Goal: Task Accomplishment & Management: Manage account settings

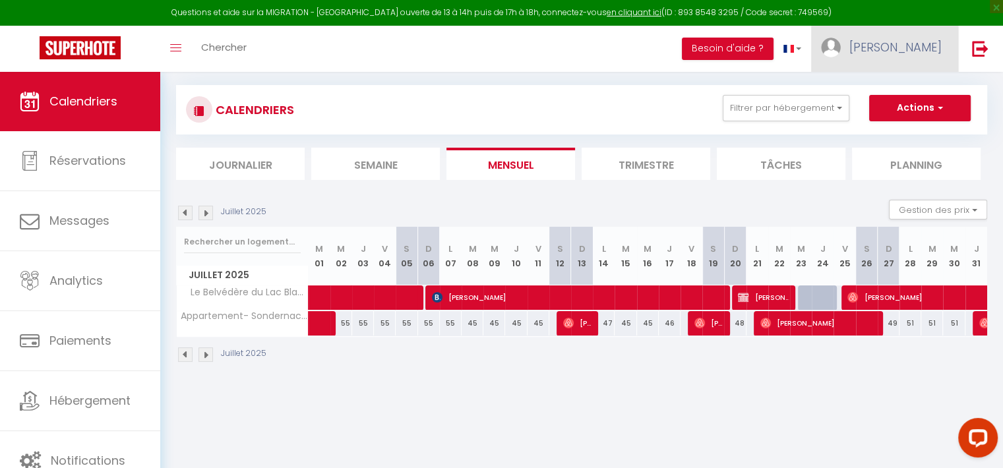
click at [951, 59] on link "[PERSON_NAME]" at bounding box center [884, 49] width 147 height 46
click at [925, 90] on link "Paramètres" at bounding box center [905, 91] width 98 height 22
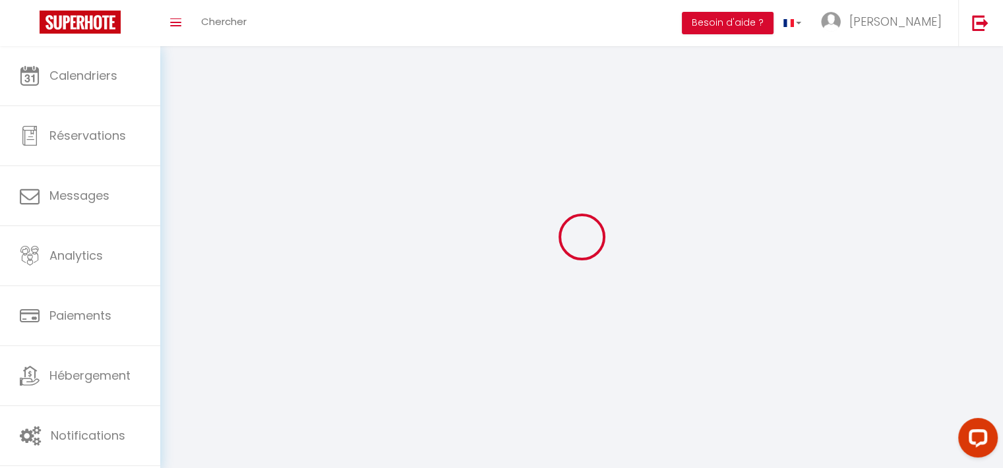
type input "[PERSON_NAME]"
type input "BEHRA"
type input "0641037996"
type input "[STREET_ADDRESS]"
type input "68290"
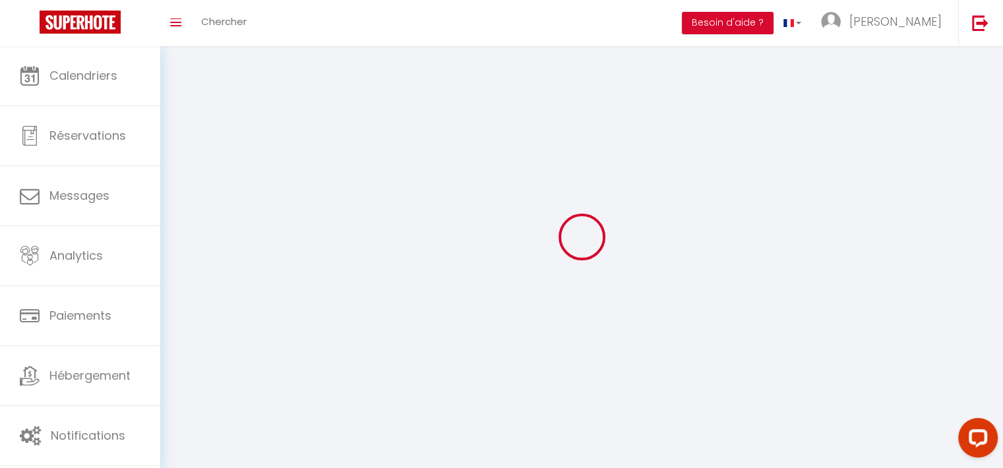
type input "[PERSON_NAME]"
type input "jl0zu7NLP5PNOEuvIiy895Su0"
type input "mzQT6lFHJKgyupiAxZsJJ1Q9b"
select select "28"
select select "fr"
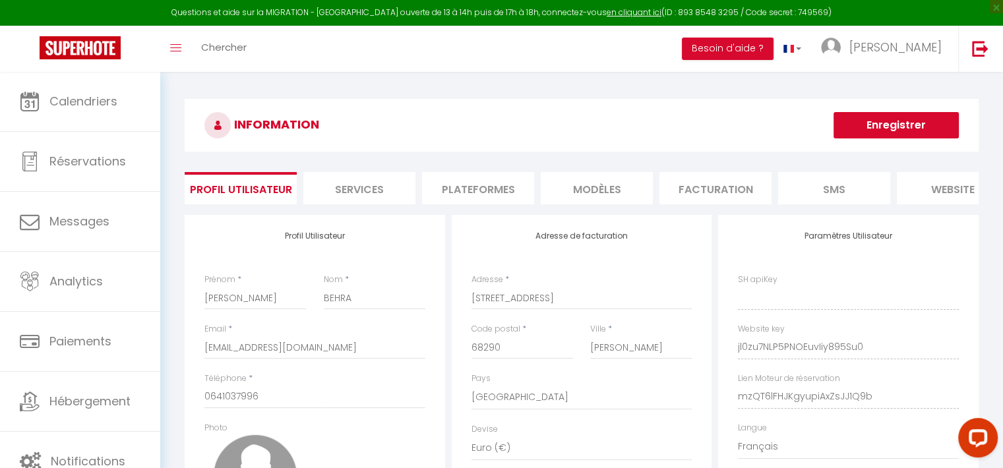
type input "jl0zu7NLP5PNOEuvIiy895Su0"
type input "mzQT6lFHJKgyupiAxZsJJ1Q9b"
type input "[URL][DOMAIN_NAME]"
click at [502, 177] on li "Plateformes" at bounding box center [478, 188] width 112 height 32
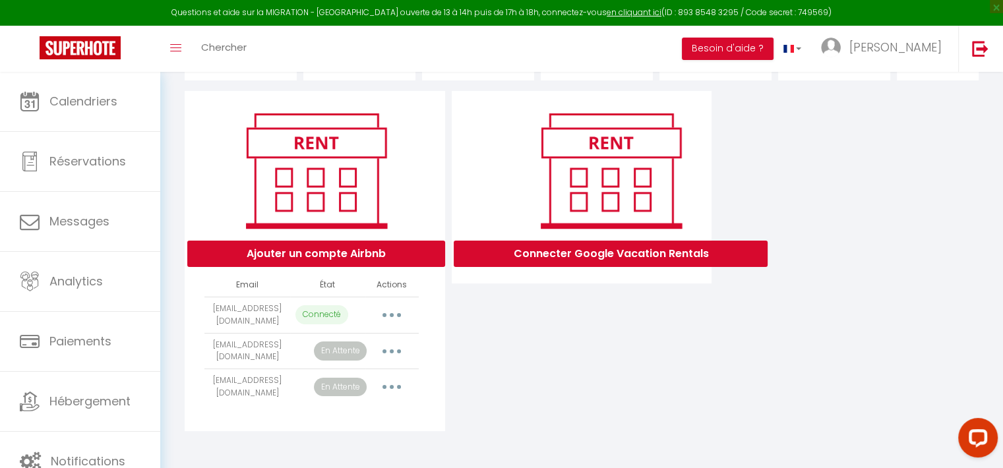
scroll to position [134, 0]
click at [401, 351] on button "button" at bounding box center [391, 351] width 37 height 21
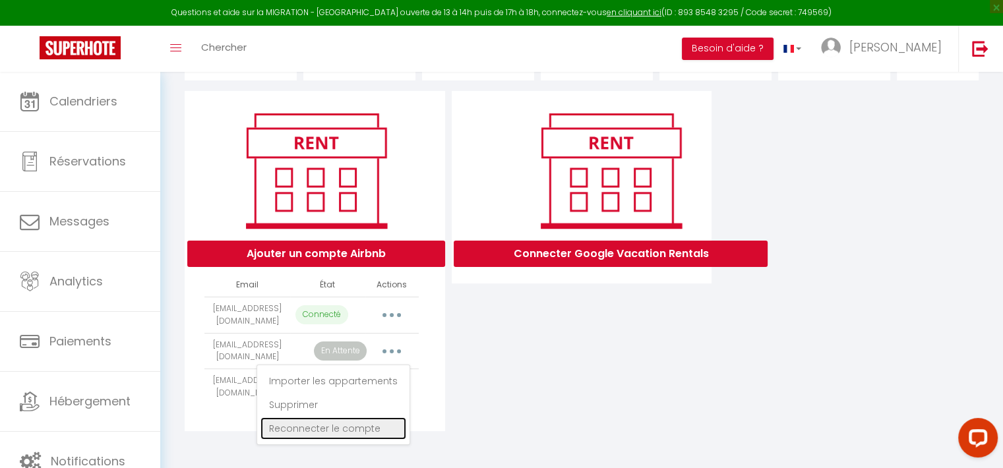
click at [337, 426] on link "Reconnecter le compte" at bounding box center [333, 428] width 146 height 22
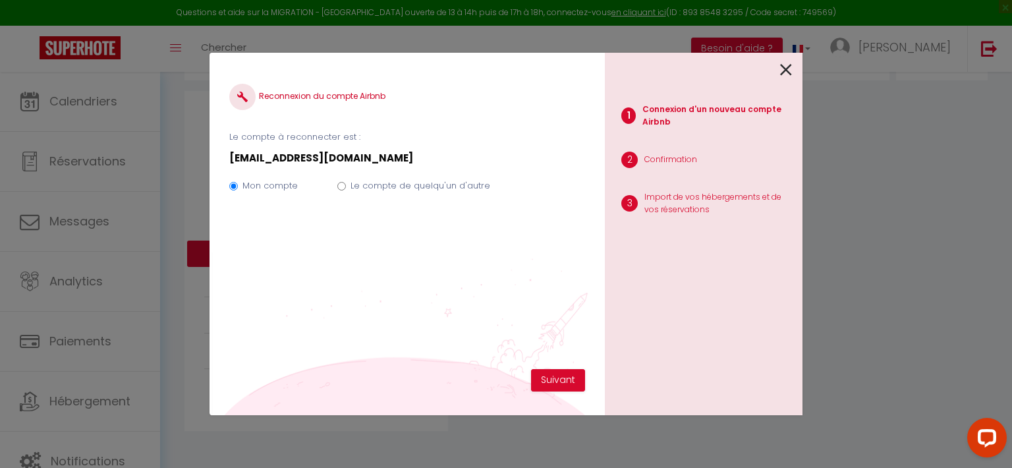
click at [372, 184] on label "Le compte de quelqu'un d'autre" at bounding box center [421, 185] width 140 height 13
click at [346, 184] on input "Le compte de quelqu'un d'autre" at bounding box center [341, 186] width 9 height 9
radio input "true"
radio input "false"
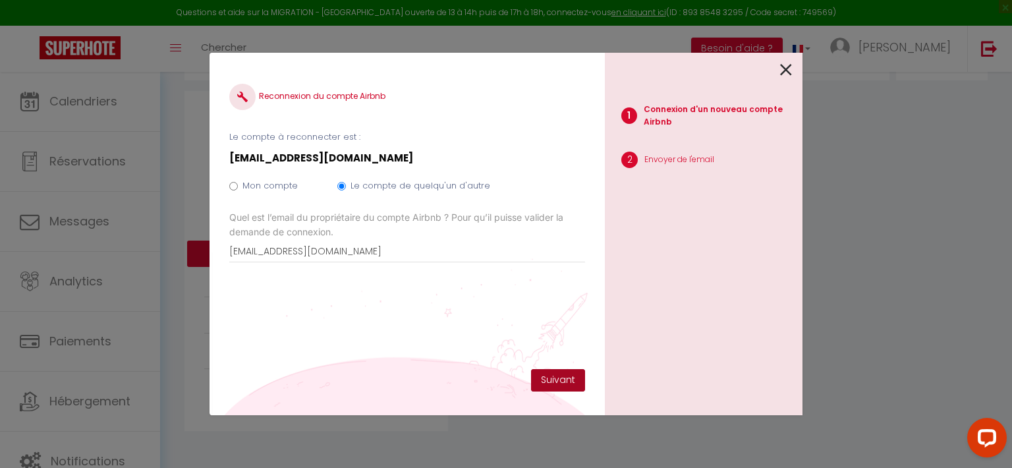
click at [554, 380] on button "Suivant" at bounding box center [558, 380] width 54 height 22
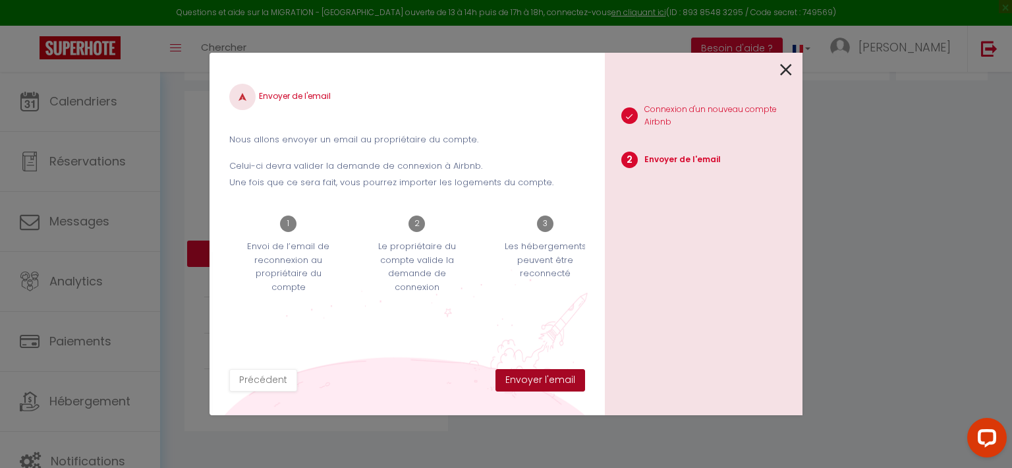
click at [554, 380] on button "Envoyer l'email" at bounding box center [541, 380] width 90 height 22
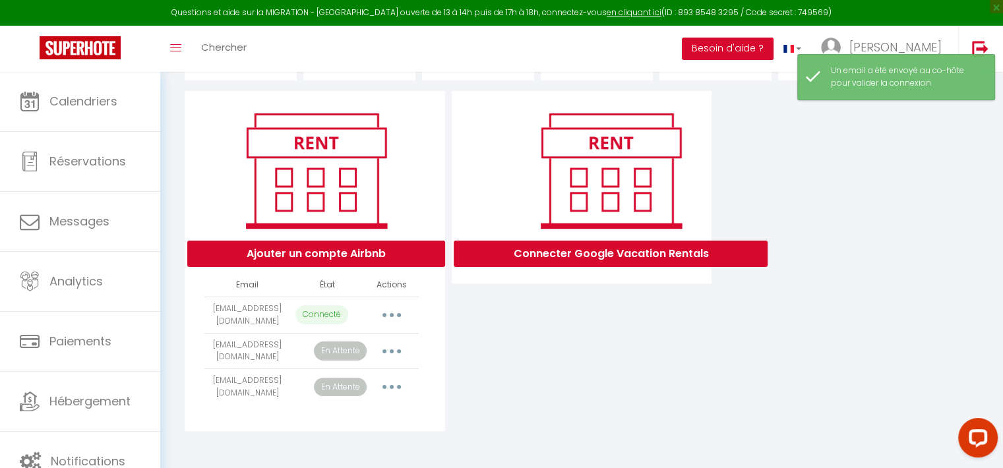
click at [394, 382] on button "button" at bounding box center [391, 386] width 37 height 21
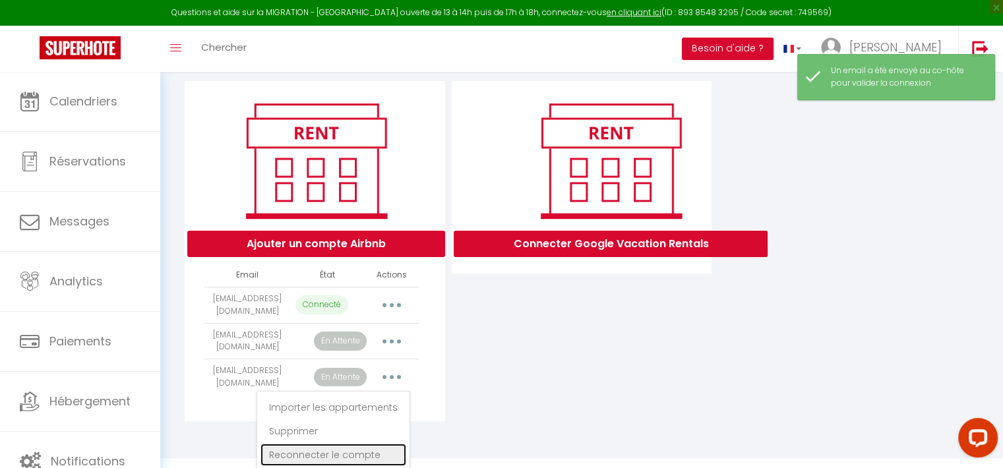
click at [345, 455] on link "Reconnecter le compte" at bounding box center [333, 455] width 146 height 22
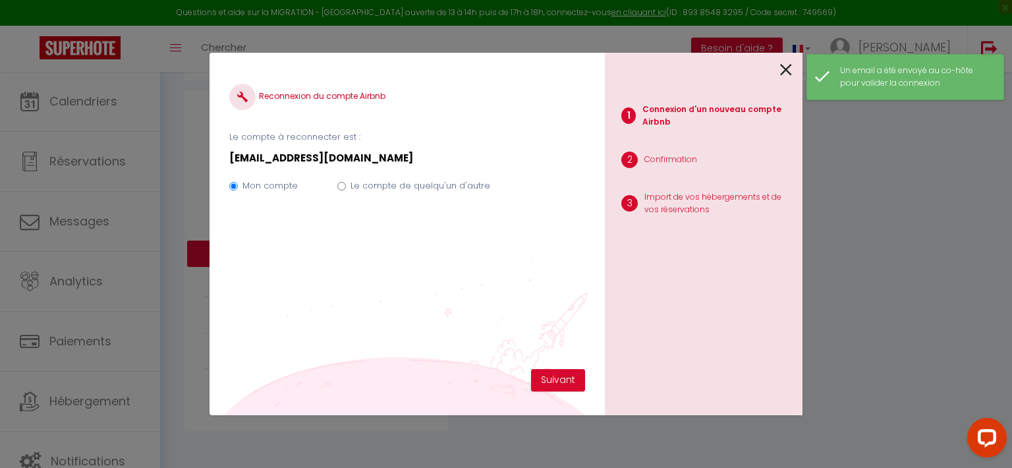
click at [457, 175] on div "Mon compte Le compte de quelqu'un d'autre" at bounding box center [407, 188] width 356 height 44
click at [461, 188] on label "Le compte de quelqu'un d'autre" at bounding box center [421, 185] width 140 height 13
click at [346, 188] on input "Le compte de quelqu'un d'autre" at bounding box center [341, 186] width 9 height 9
radio input "true"
radio input "false"
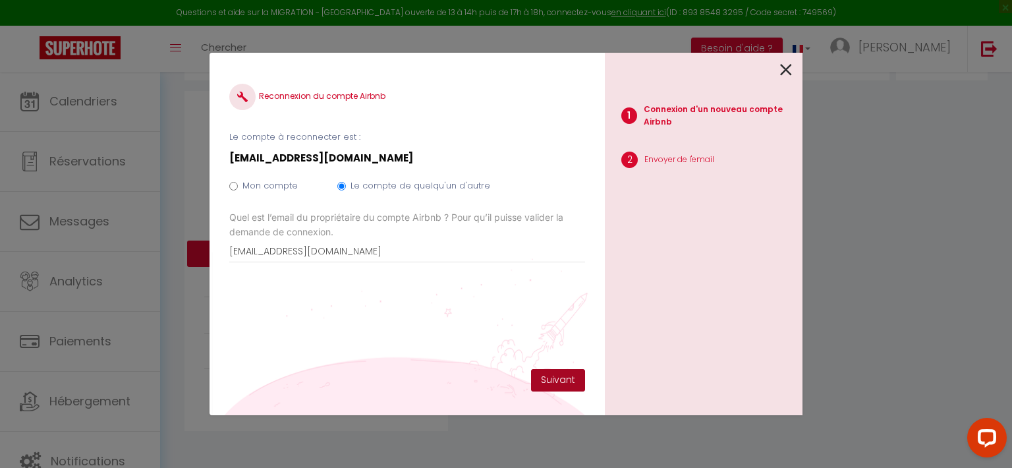
click at [556, 379] on button "Suivant" at bounding box center [558, 380] width 54 height 22
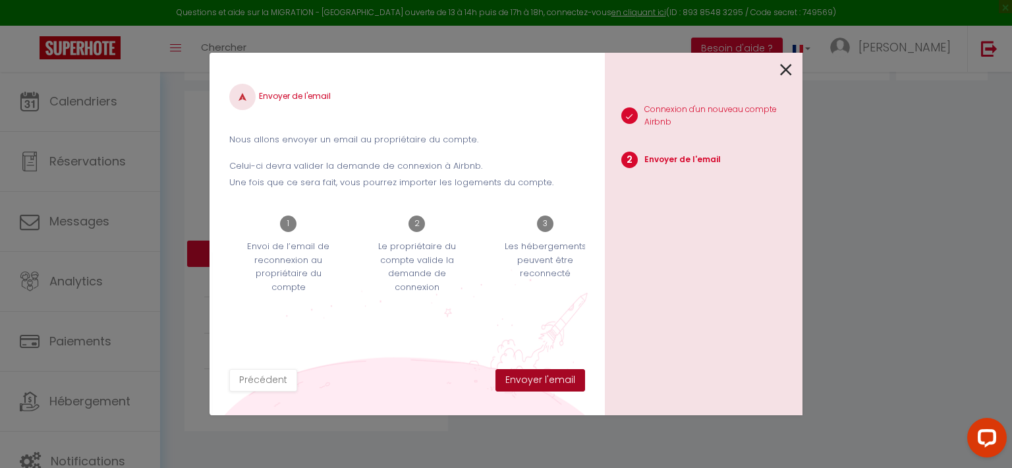
click at [567, 384] on button "Envoyer l'email" at bounding box center [541, 380] width 90 height 22
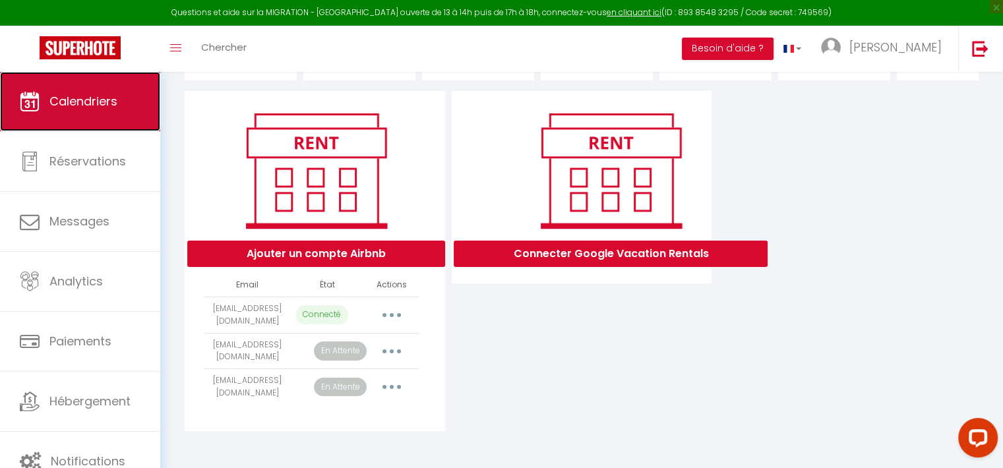
click at [63, 76] on link "Calendriers" at bounding box center [80, 101] width 160 height 59
